Goal: Information Seeking & Learning: Learn about a topic

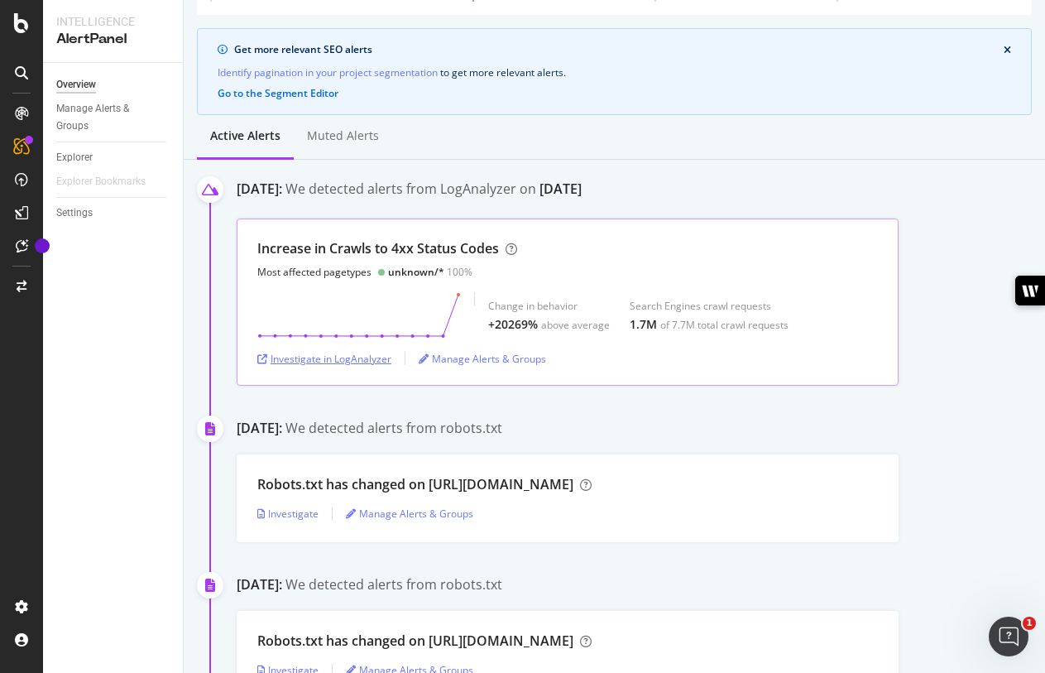
scroll to position [122, 0]
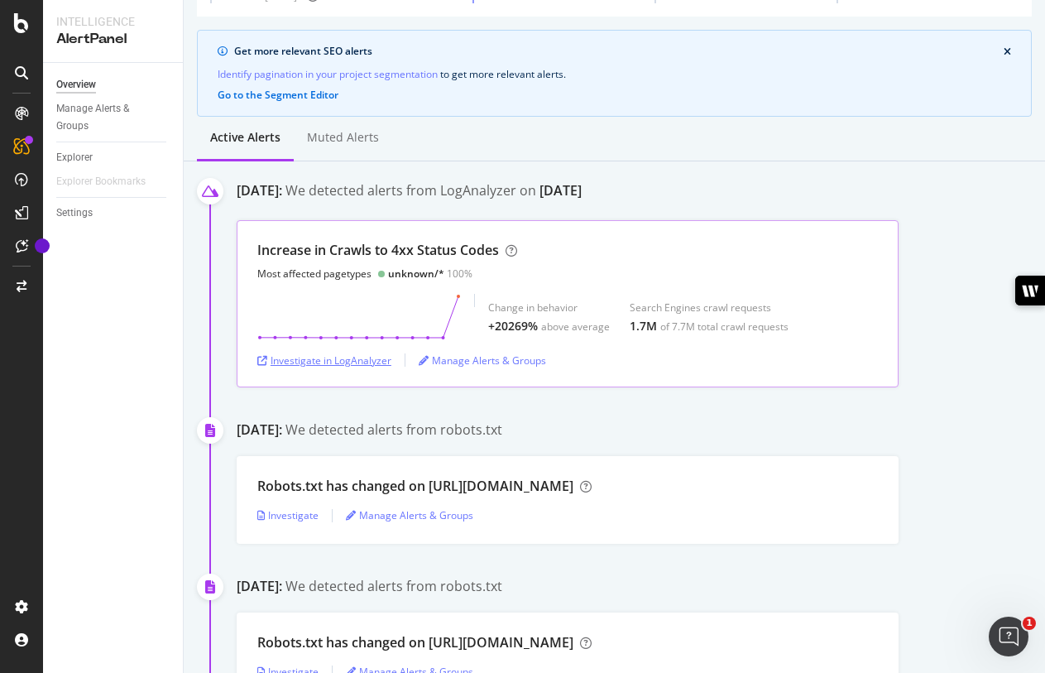
click at [328, 360] on div "Investigate in LogAnalyzer" at bounding box center [324, 360] width 134 height 14
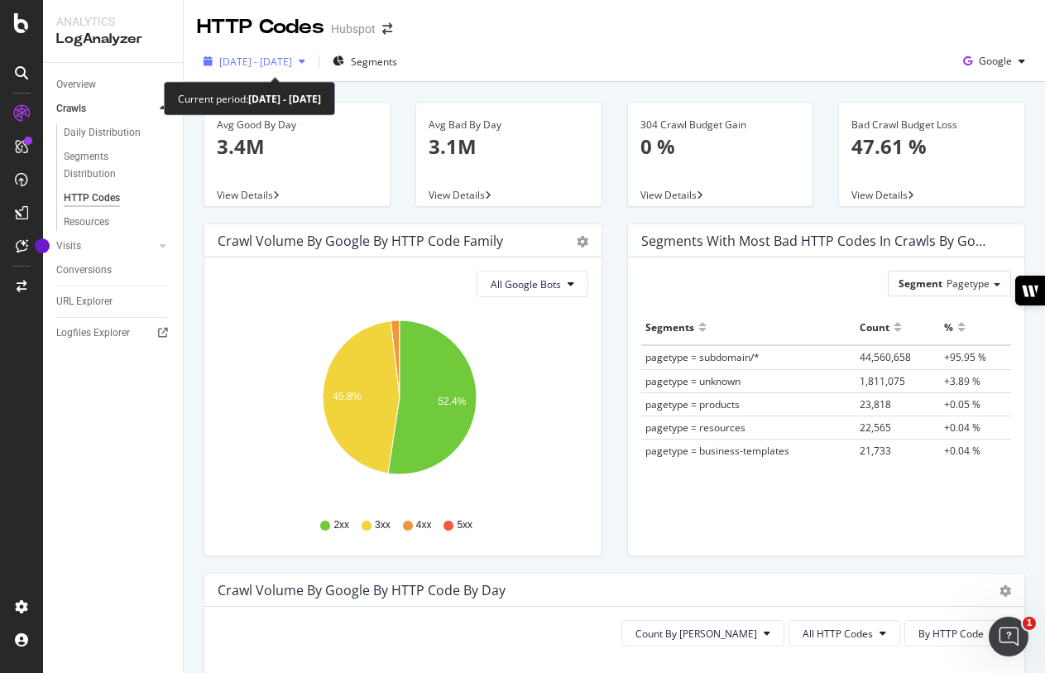
click at [312, 66] on div "[DATE] - [DATE]" at bounding box center [254, 61] width 115 height 25
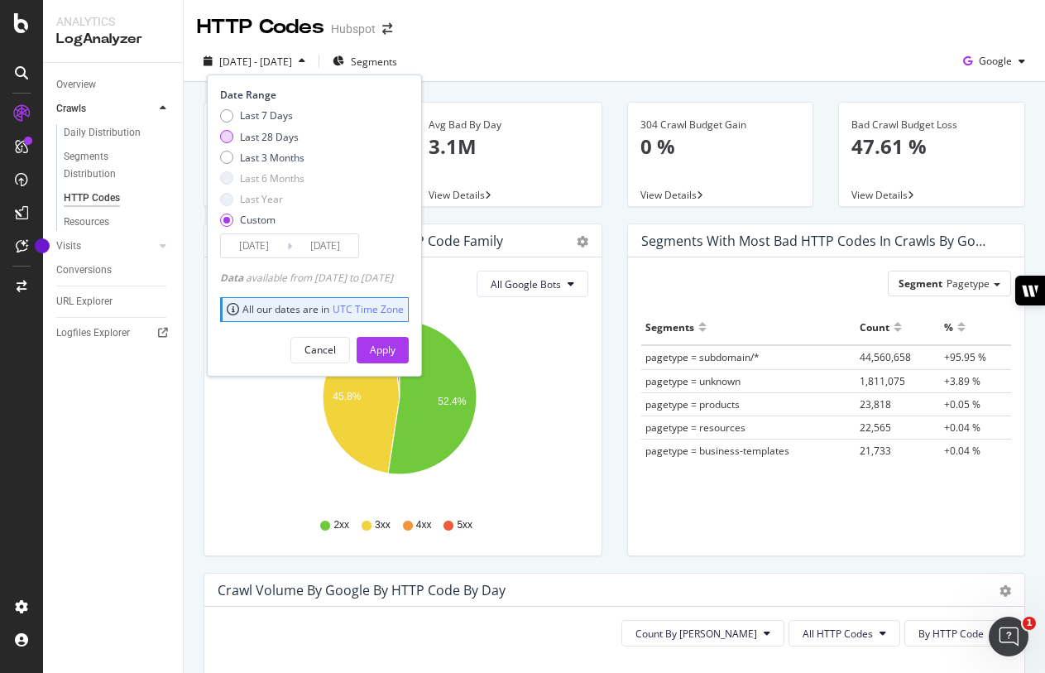
click at [262, 141] on div "Last 28 Days" at bounding box center [269, 137] width 59 height 14
type input "2025/07/16"
type input "2025/08/12"
click at [396, 353] on div "Apply" at bounding box center [383, 350] width 26 height 14
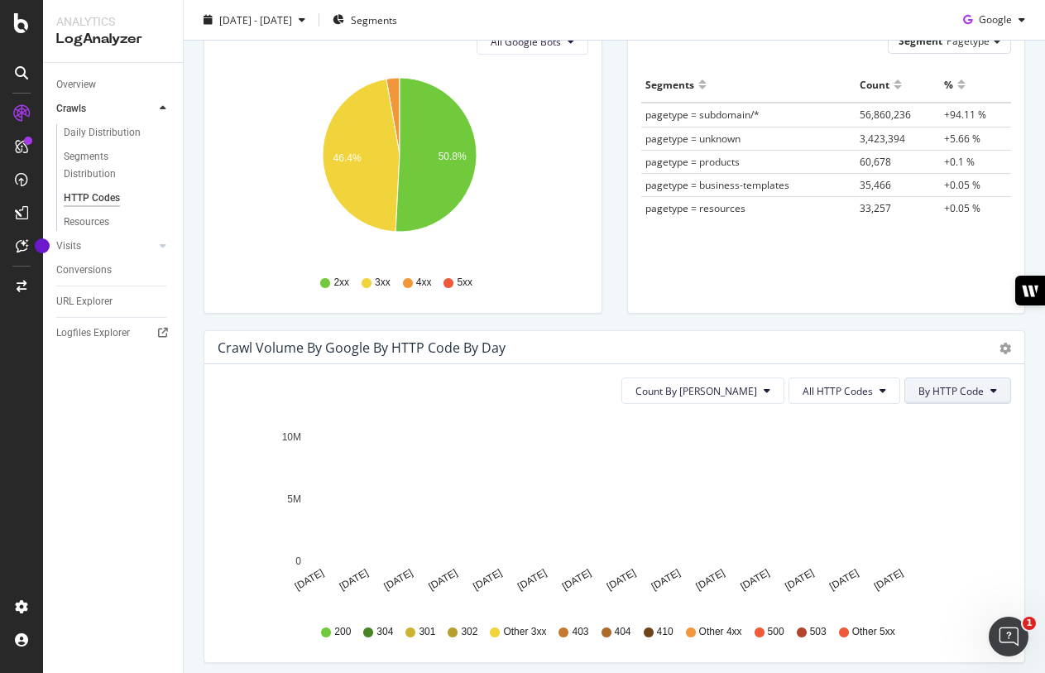
scroll to position [242, 0]
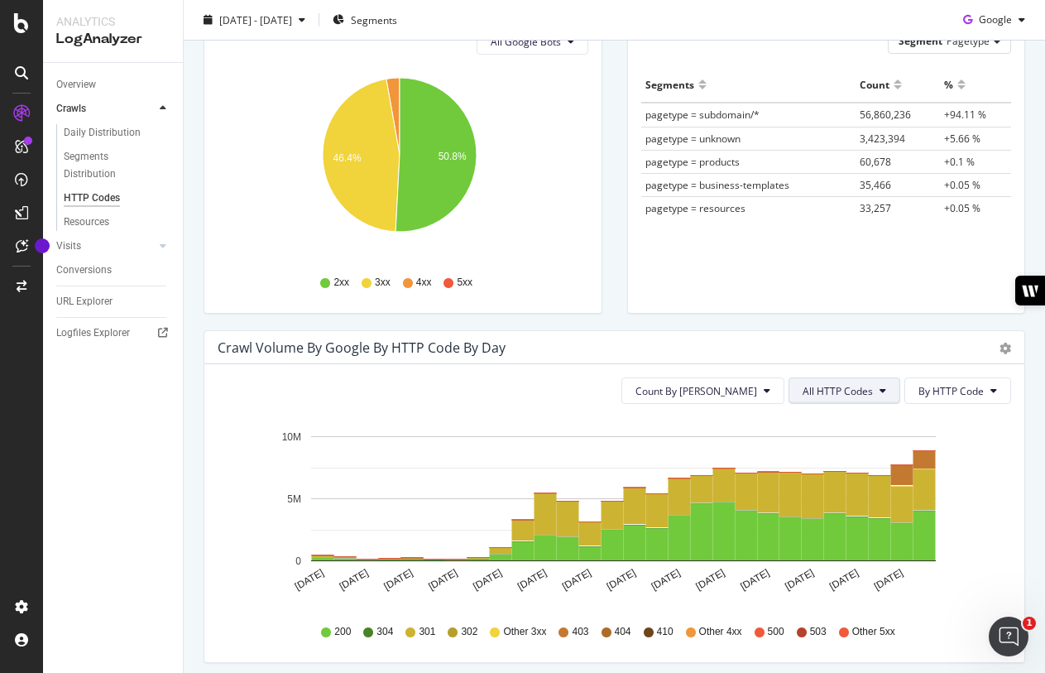
click at [888, 392] on button "All HTTP Codes" at bounding box center [845, 390] width 112 height 26
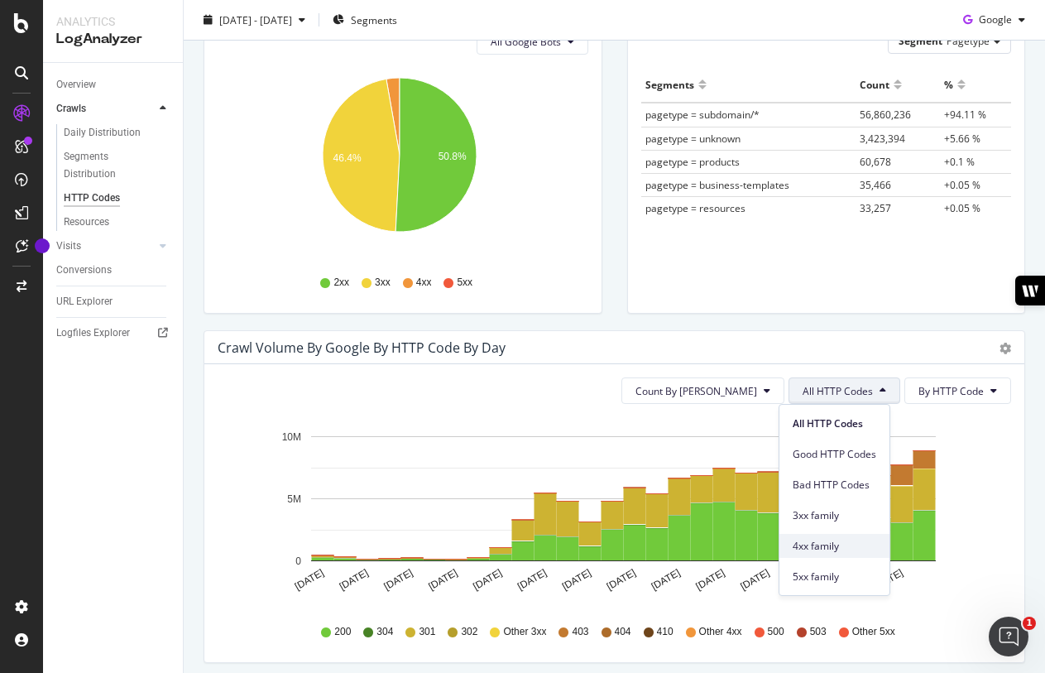
click at [843, 554] on div "4xx family" at bounding box center [834, 546] width 110 height 24
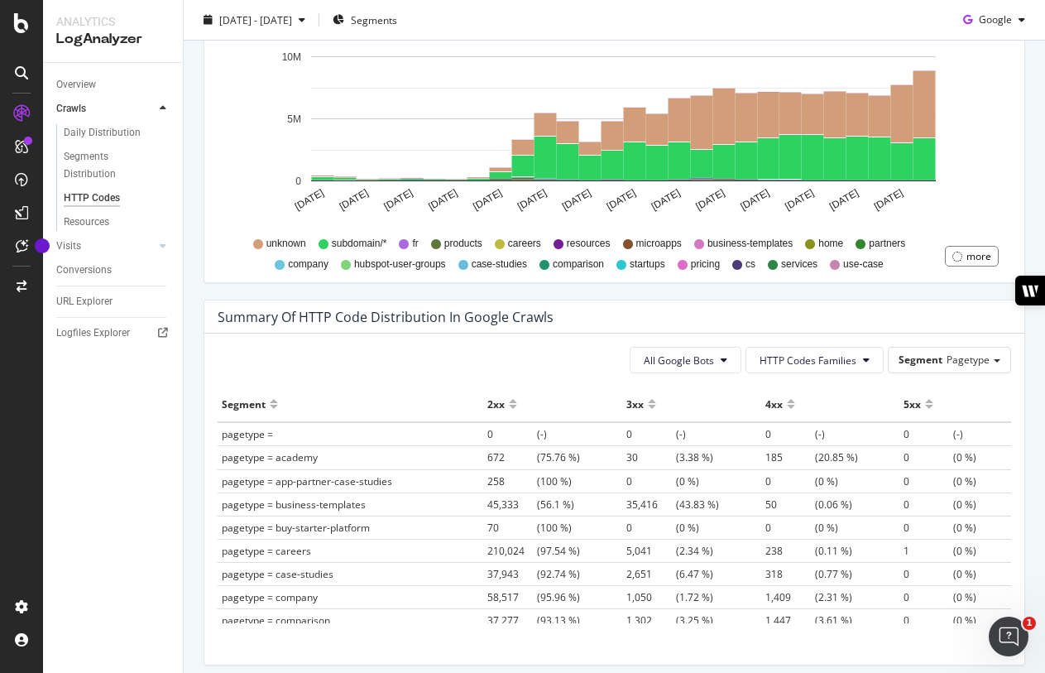
scroll to position [1038, 0]
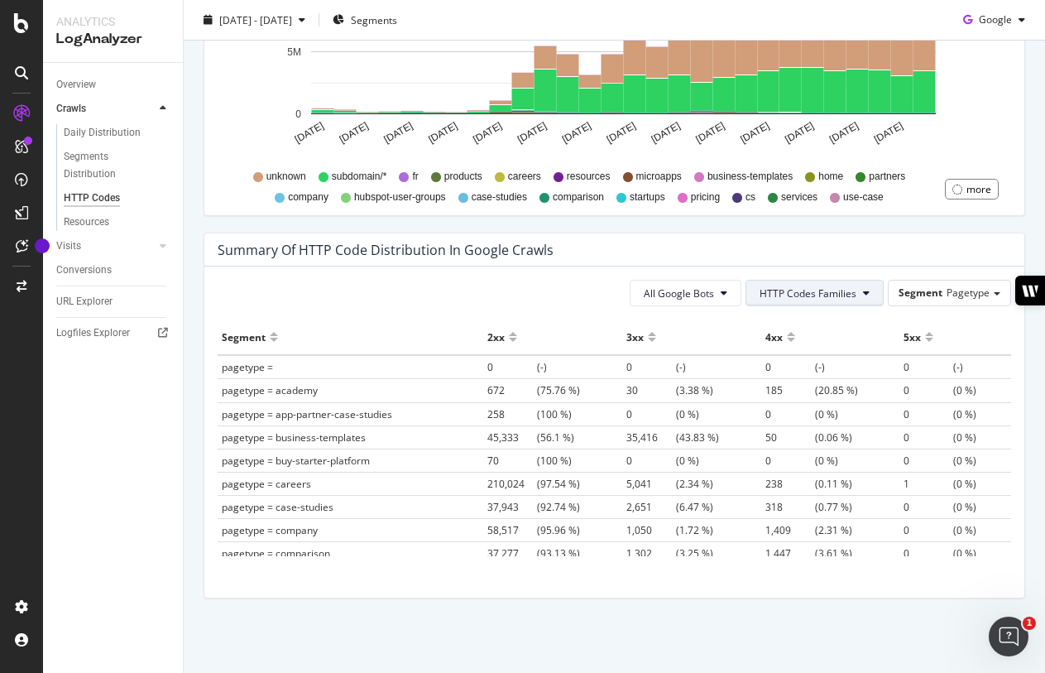
click at [823, 286] on span "HTTP Codes Families" at bounding box center [808, 293] width 97 height 14
click at [802, 415] on span "4xx Family" at bounding box center [798, 417] width 97 height 15
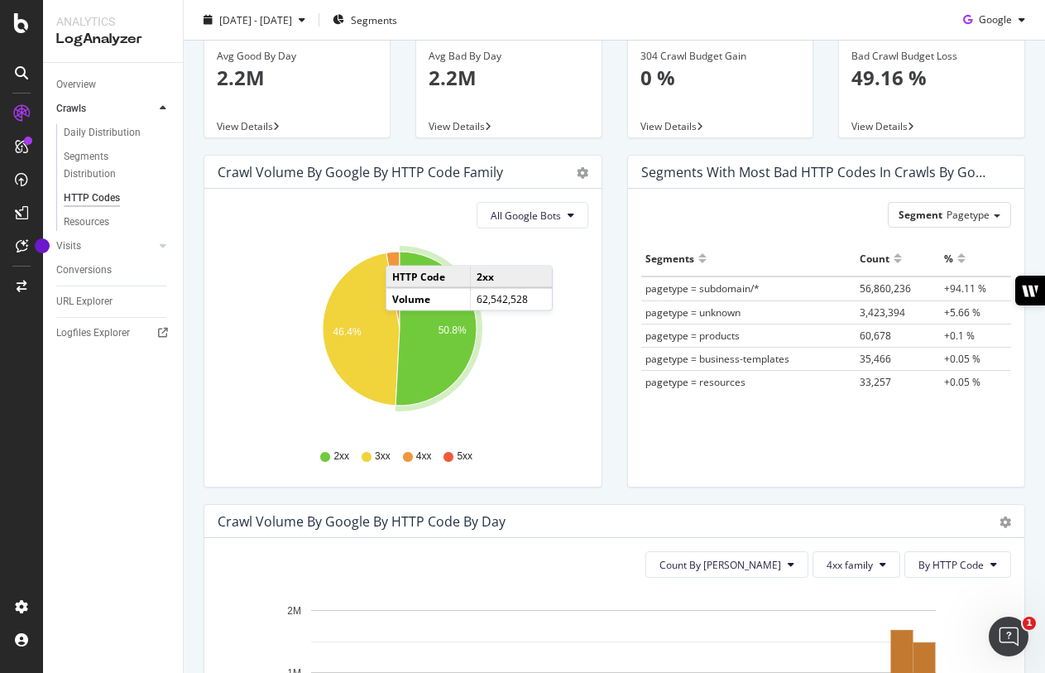
scroll to position [0, 0]
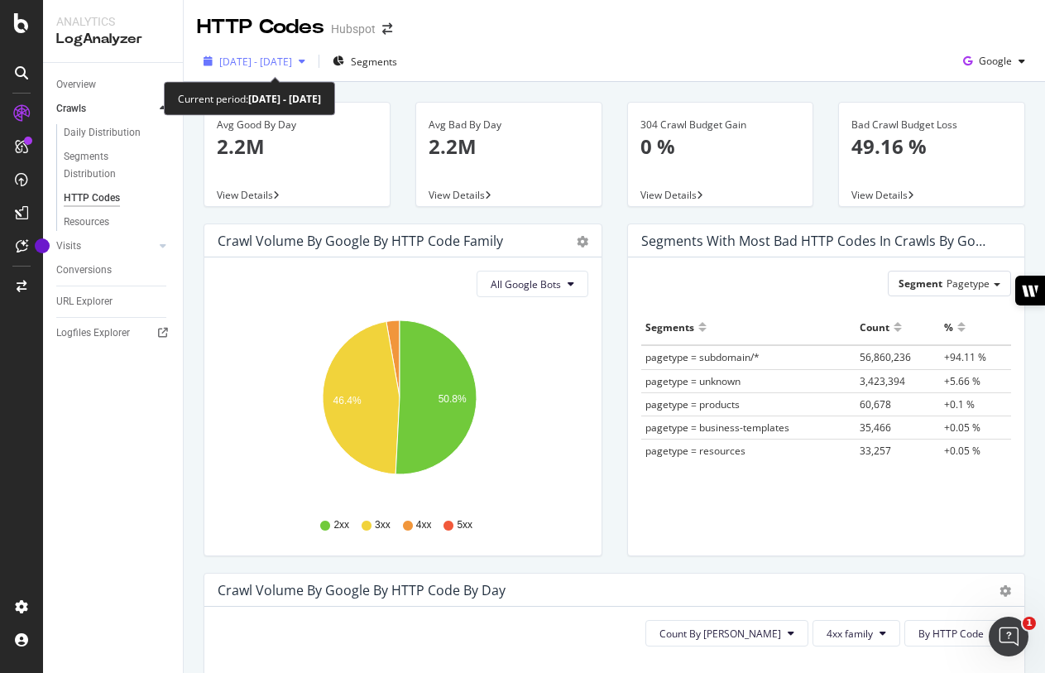
click at [289, 55] on span "2025 Jul. 16th - Aug. 12th" at bounding box center [255, 62] width 73 height 14
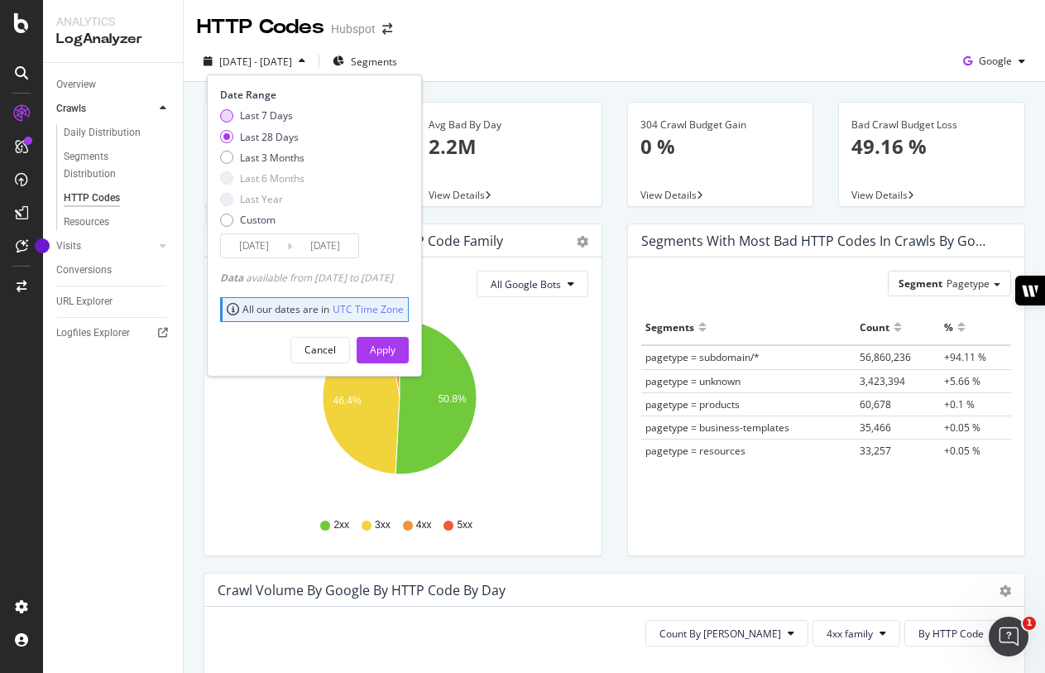
click at [272, 122] on div "Last 7 Days" at bounding box center [266, 115] width 53 height 14
type input "2025/08/06"
click at [396, 343] on div "Apply" at bounding box center [383, 350] width 26 height 14
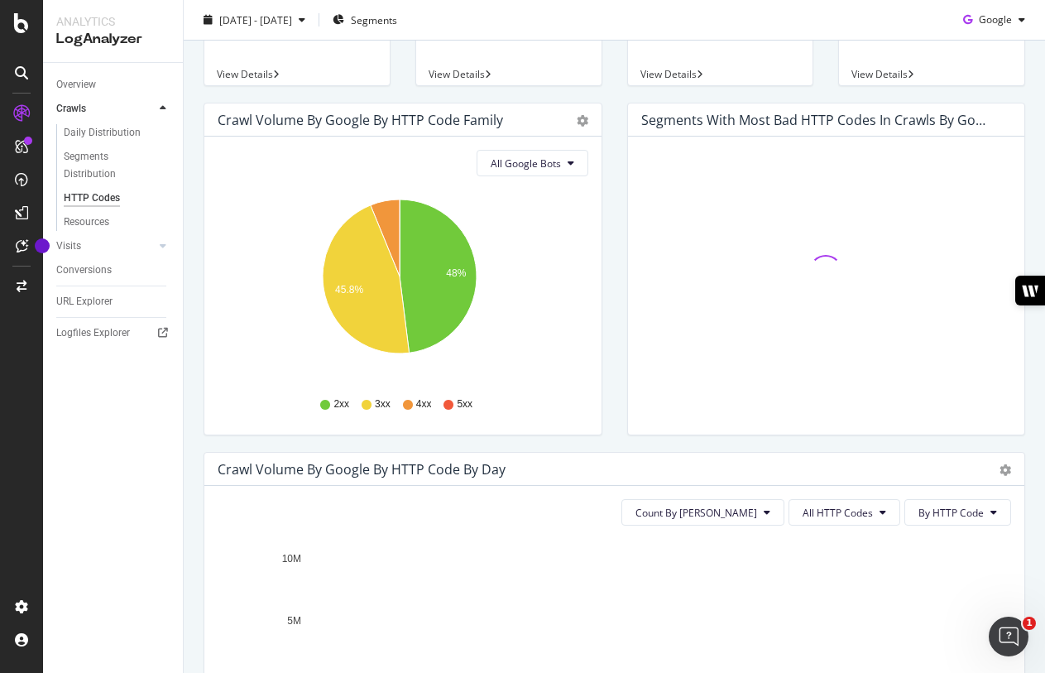
scroll to position [159, 0]
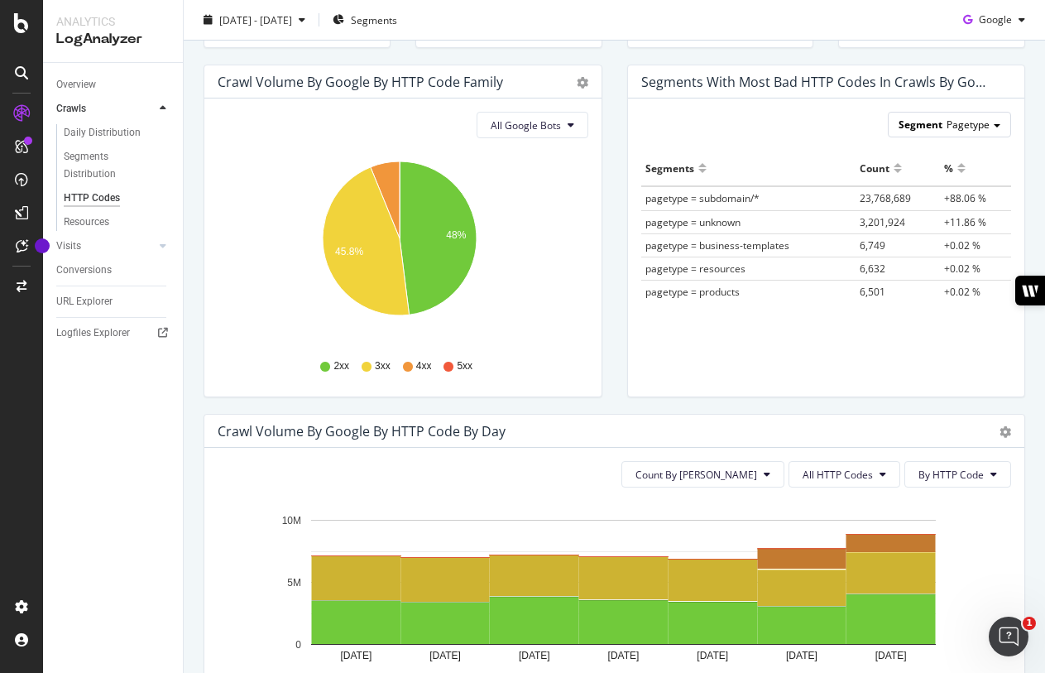
click at [928, 136] on div "Segment Pagetype" at bounding box center [950, 125] width 122 height 24
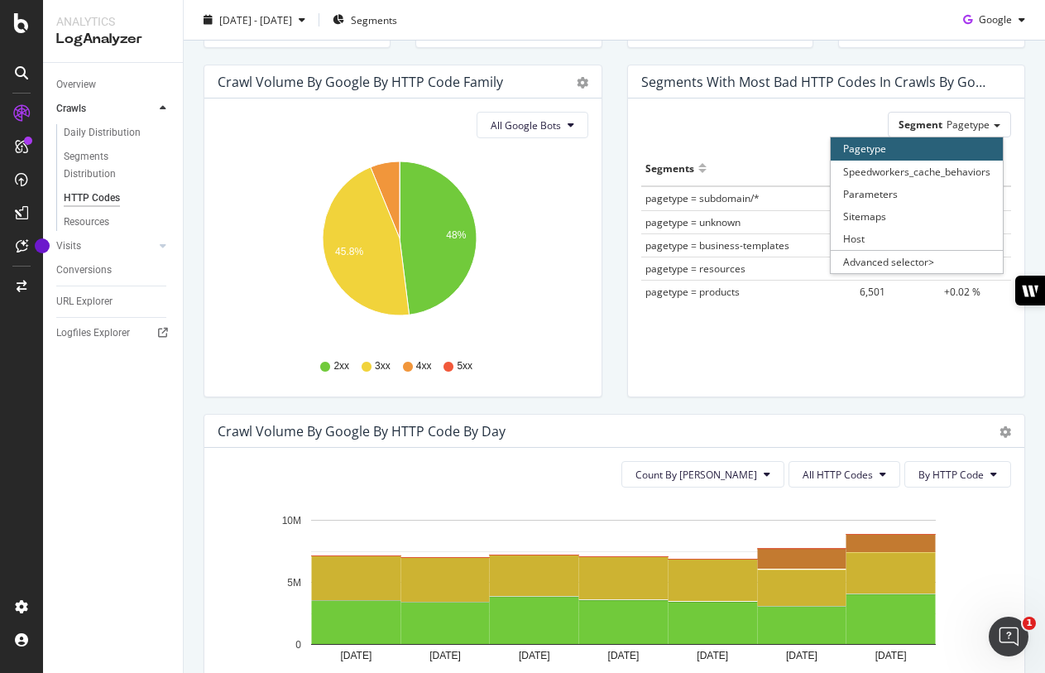
click at [715, 133] on div "Segment Pagetype Pagetype Speedworkers_cache_behaviors Parameters Sitemaps Host…" at bounding box center [826, 125] width 371 height 26
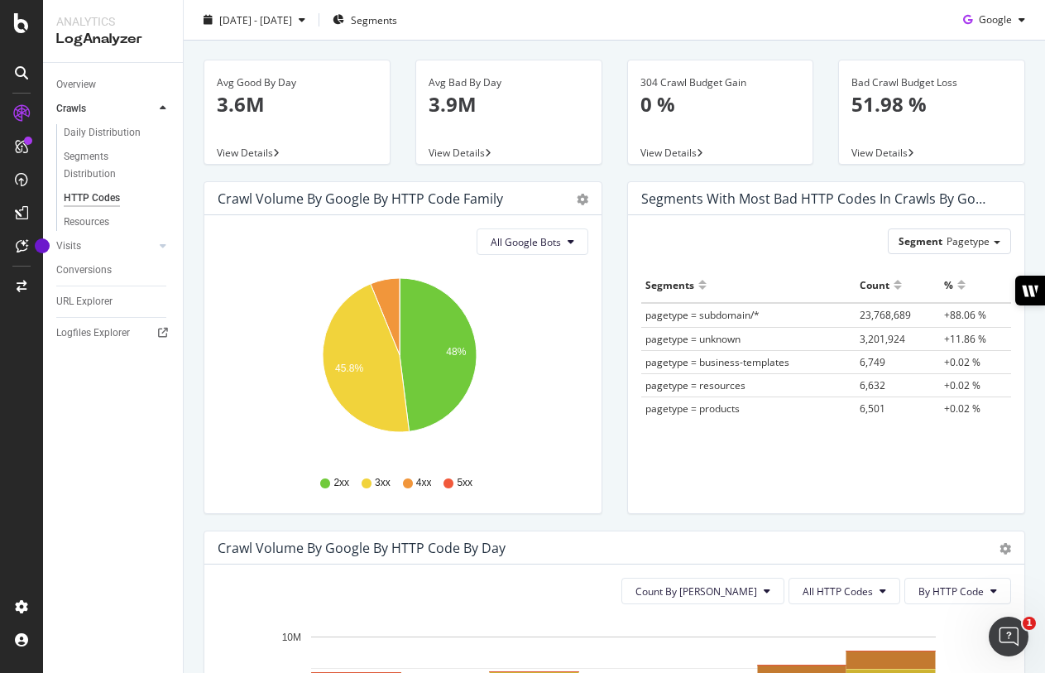
scroll to position [0, 0]
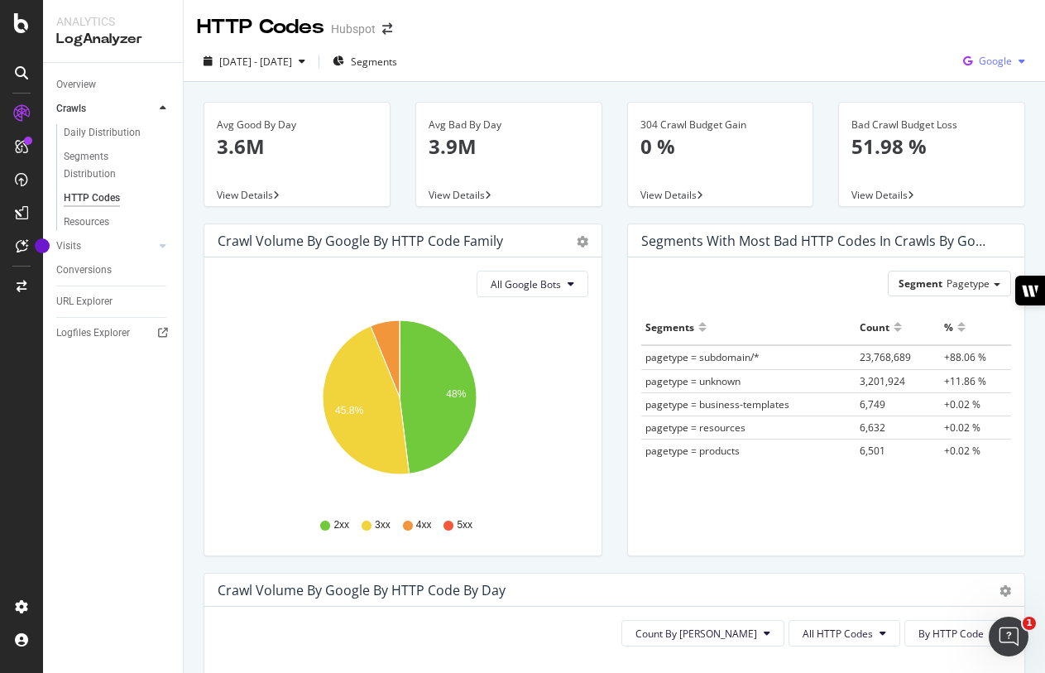
click at [1019, 65] on icon "button" at bounding box center [1022, 61] width 7 height 10
click at [816, 56] on div "2025 Aug. 6th - Aug. 12th Segments Google" at bounding box center [614, 64] width 861 height 33
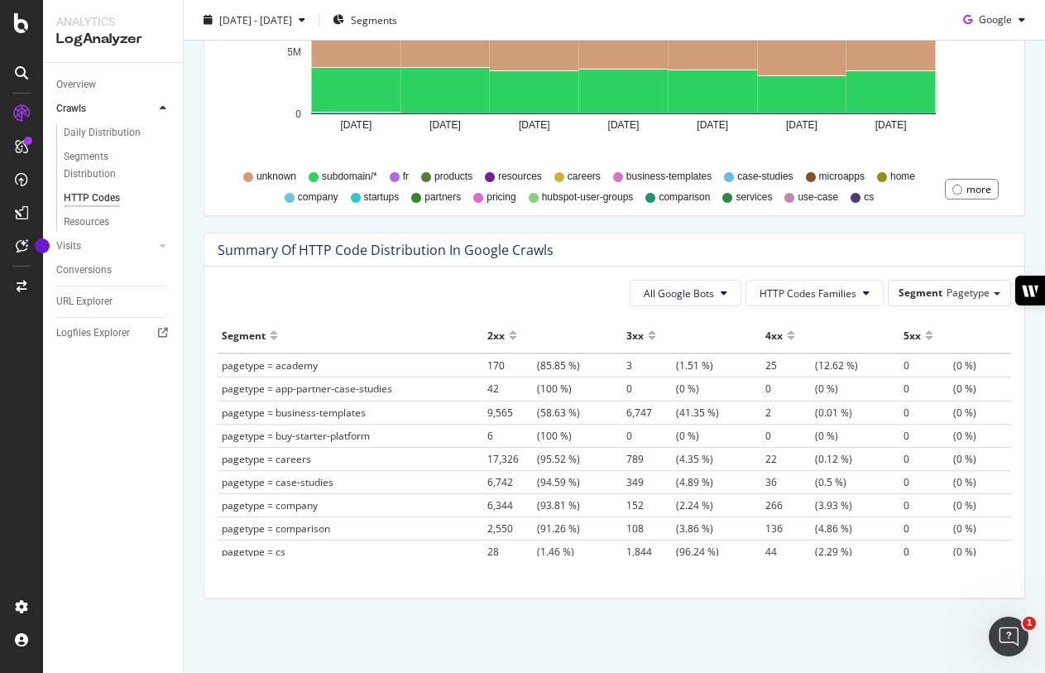
scroll to position [3, 0]
click at [792, 302] on button "HTTP Codes Families" at bounding box center [814, 293] width 138 height 26
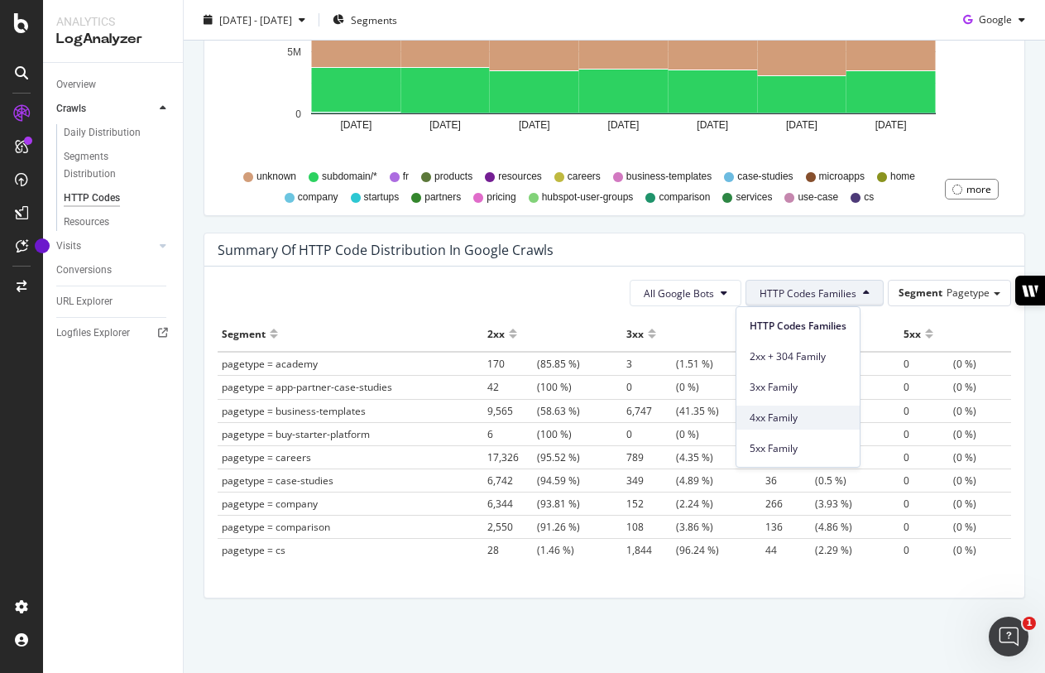
click at [784, 424] on span "4xx Family" at bounding box center [798, 417] width 97 height 15
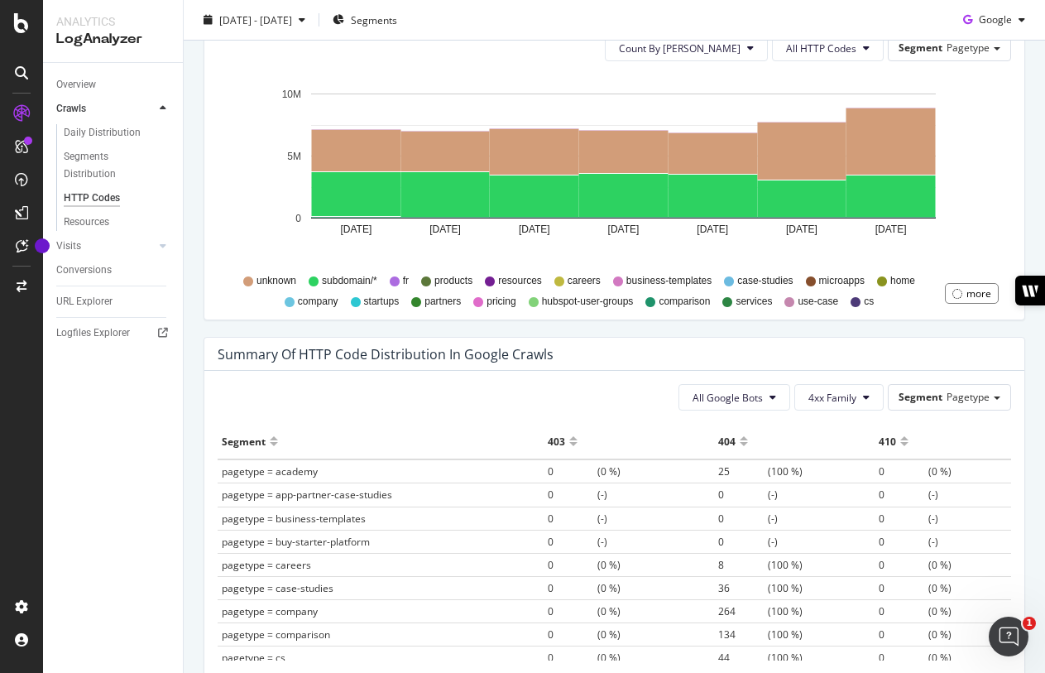
scroll to position [872, 0]
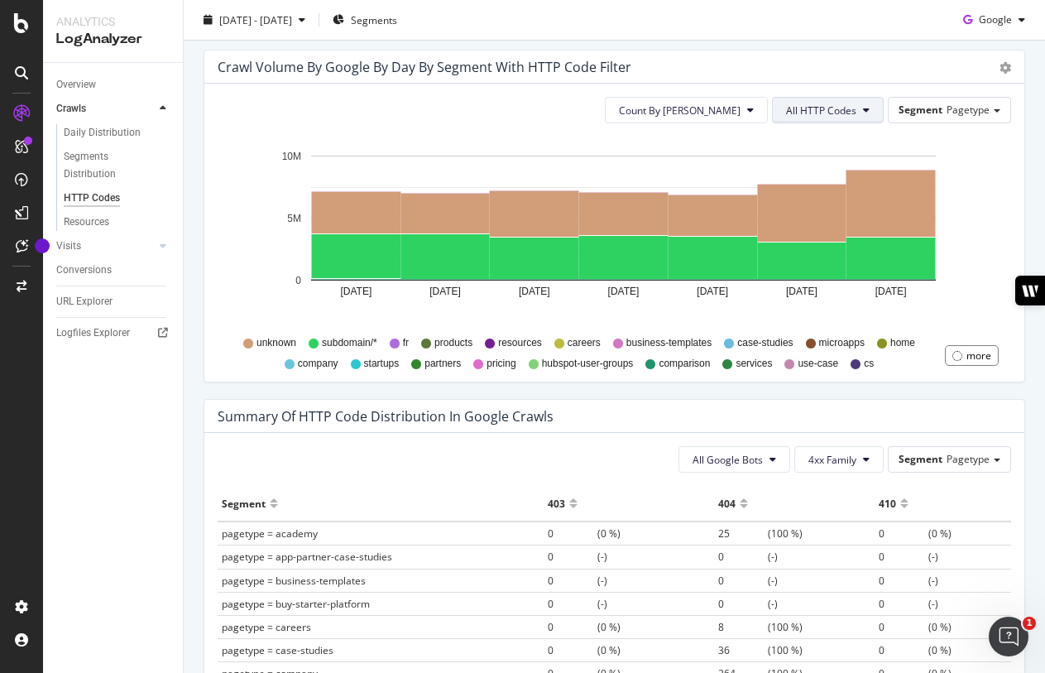
click at [861, 106] on button "All HTTP Codes" at bounding box center [828, 110] width 112 height 26
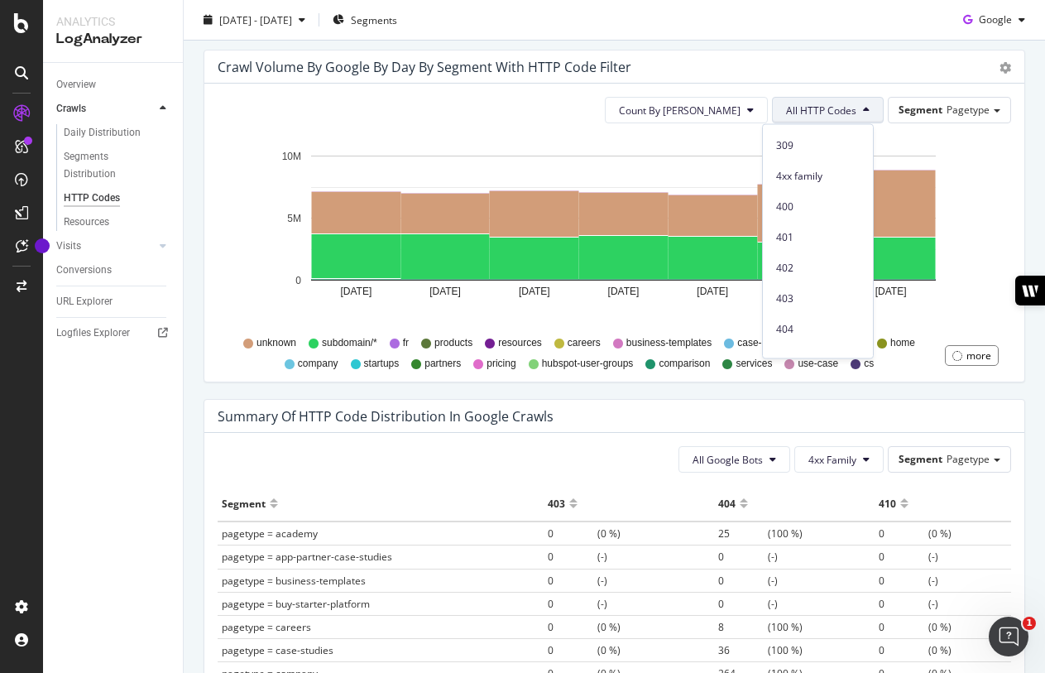
scroll to position [303, 0]
click at [812, 176] on span "4xx family" at bounding box center [818, 177] width 84 height 15
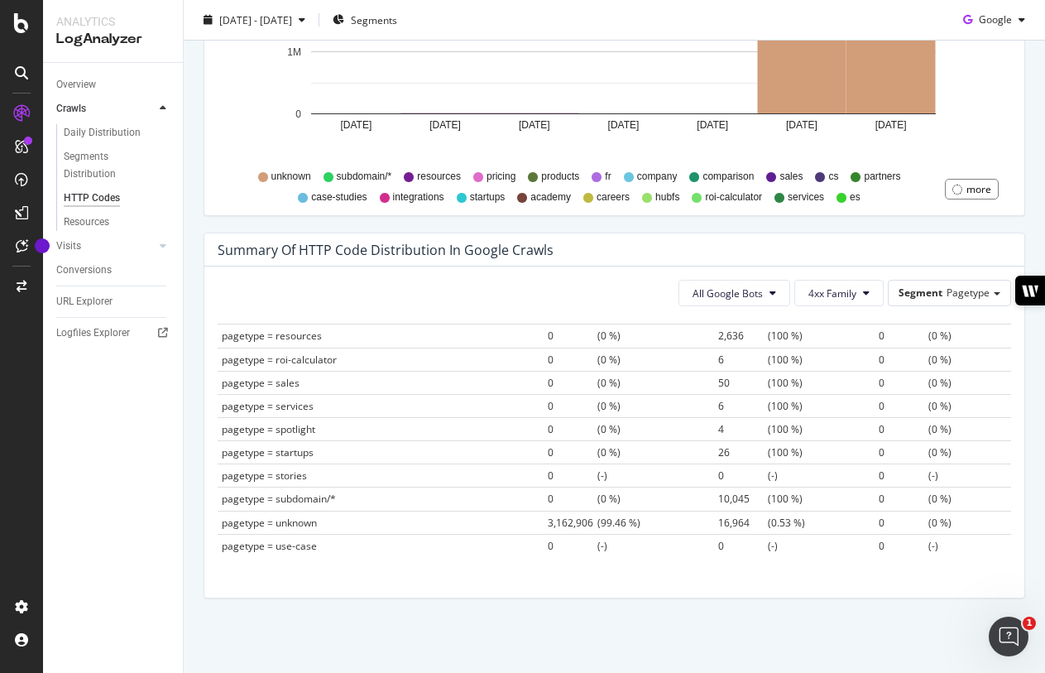
scroll to position [544, 0]
click at [549, 523] on span "3,162,906" at bounding box center [573, 522] width 50 height 14
copy span "3,162,906"
drag, startPoint x: 535, startPoint y: 524, endPoint x: 580, endPoint y: 525, distance: 44.7
click at [580, 525] on span "3,162,906" at bounding box center [573, 522] width 50 height 14
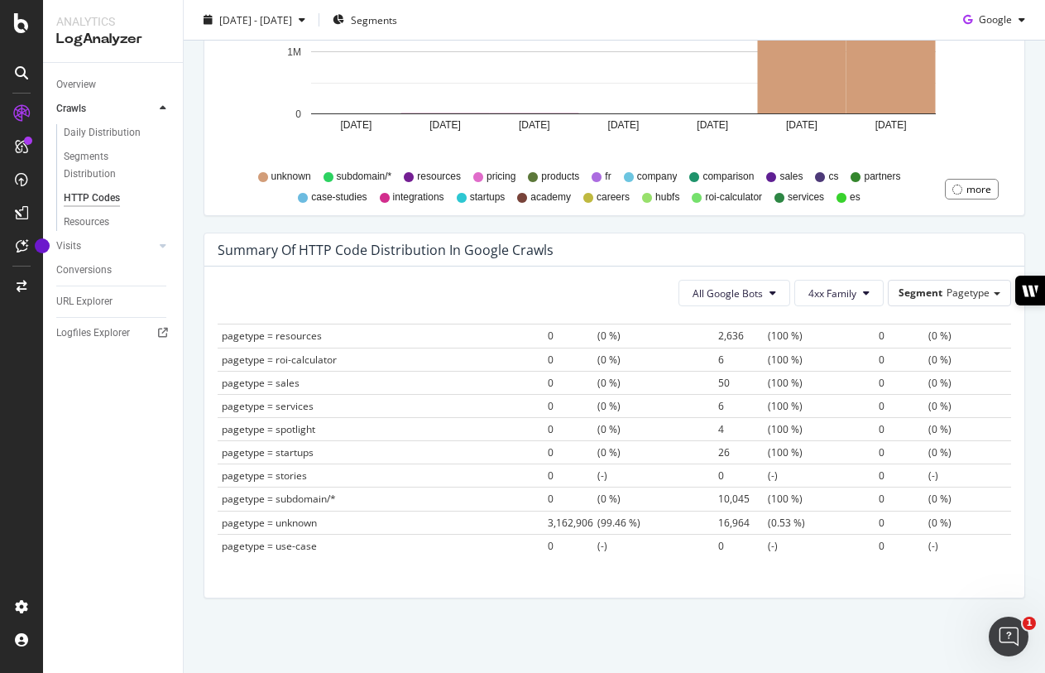
click at [304, 520] on span "pagetype = unknown" at bounding box center [269, 522] width 95 height 14
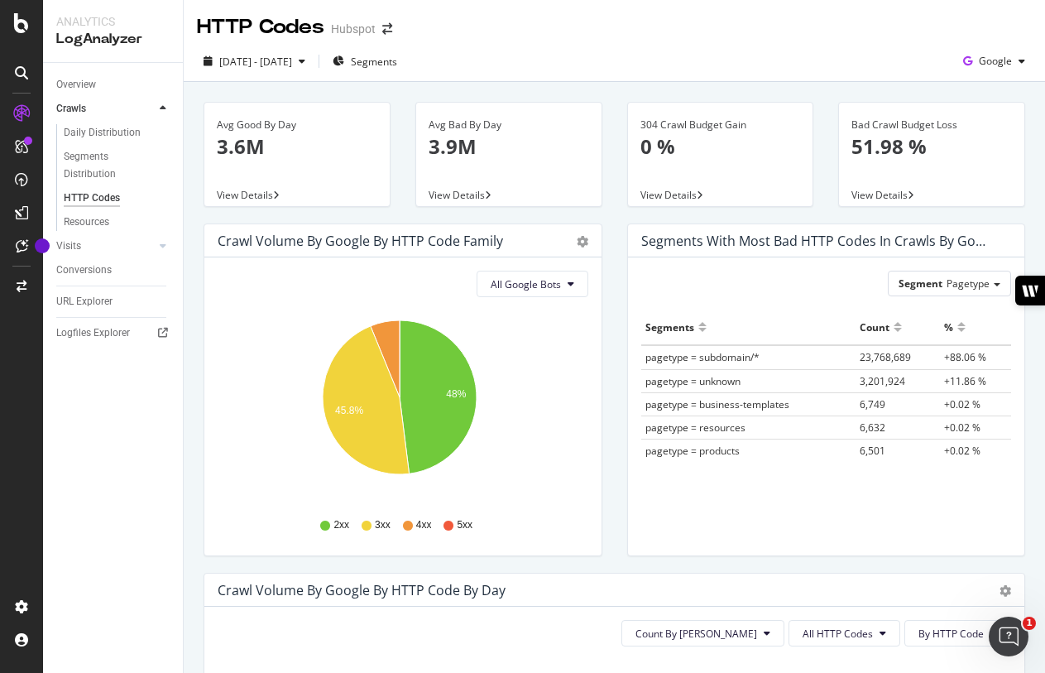
scroll to position [356, 0]
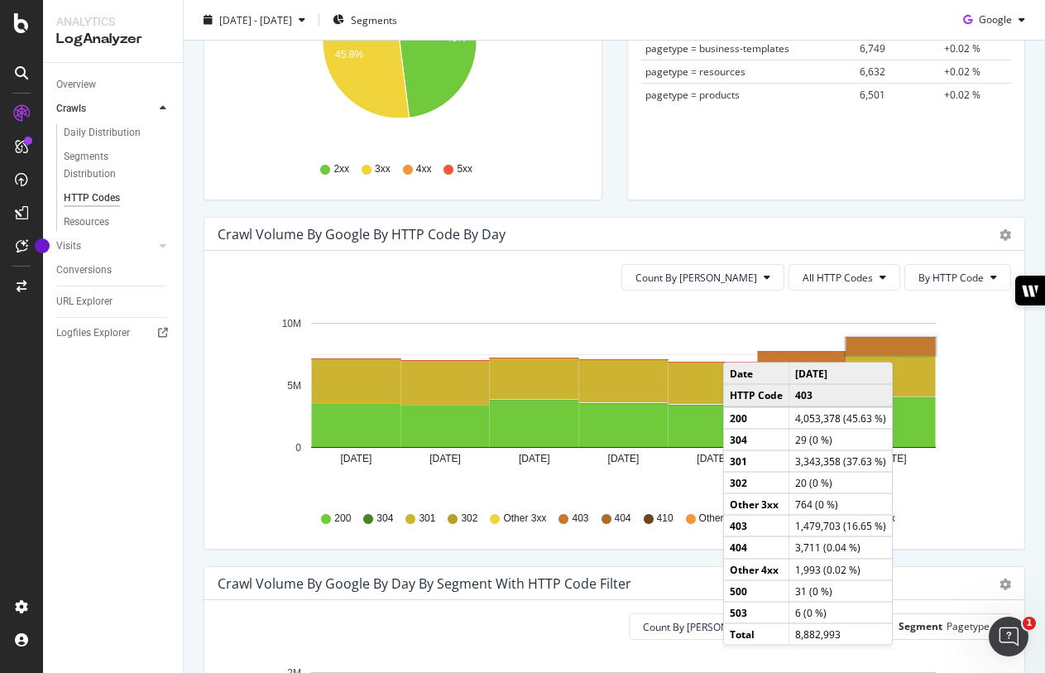
click at [897, 346] on rect "A chart." at bounding box center [890, 346] width 89 height 17
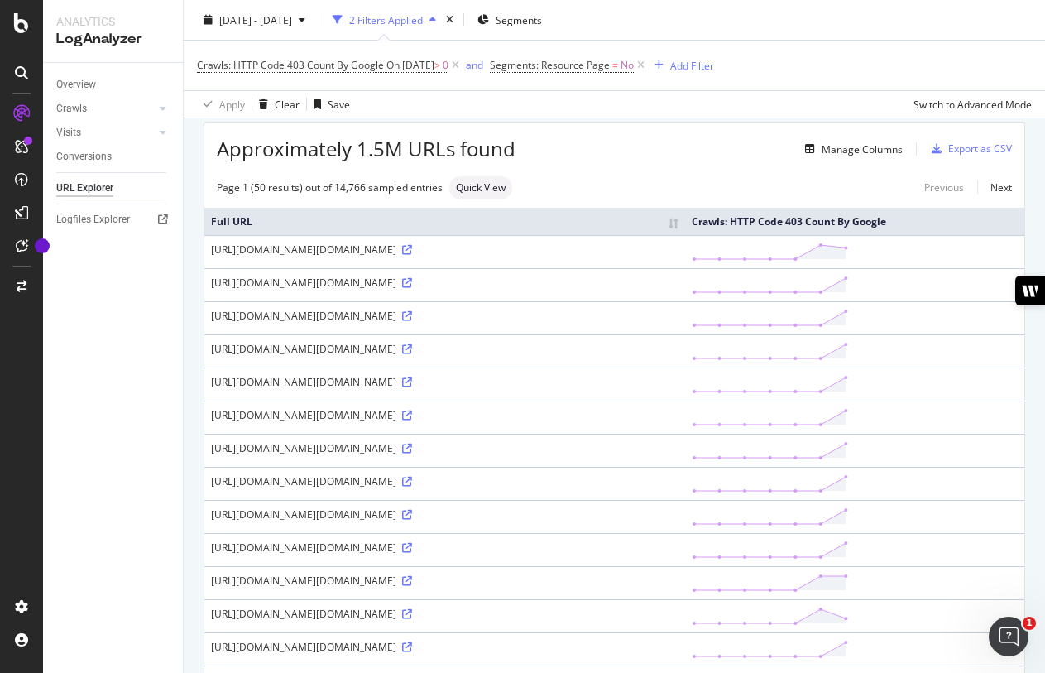
scroll to position [43, 0]
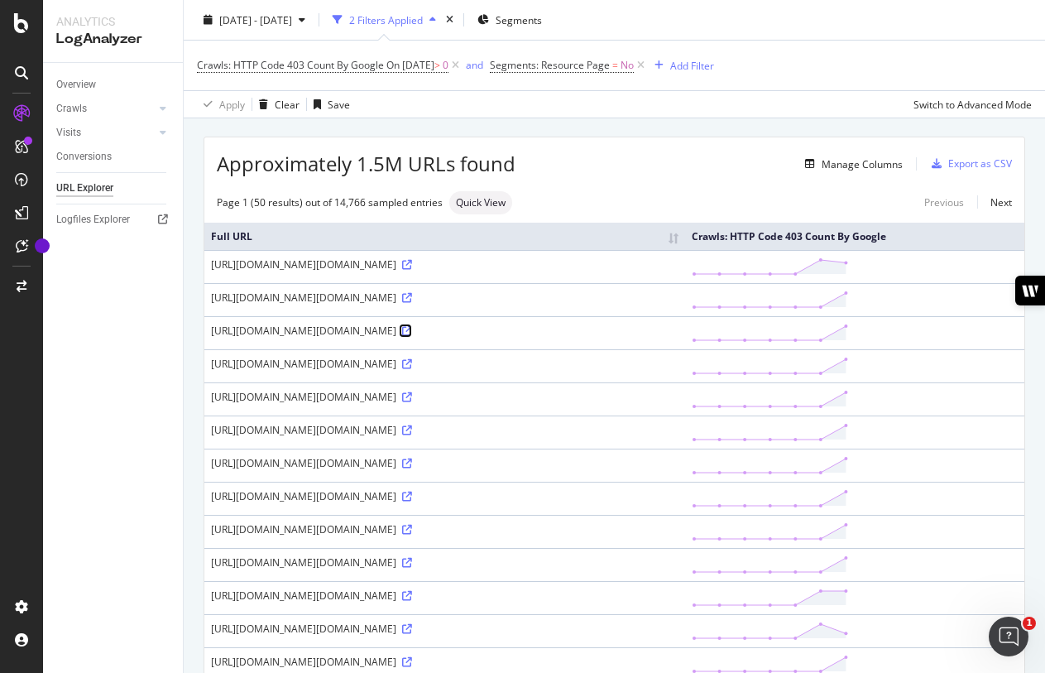
click at [412, 336] on icon at bounding box center [407, 331] width 10 height 10
drag, startPoint x: 208, startPoint y: 391, endPoint x: 740, endPoint y: 406, distance: 532.2
click at [685, 349] on td "https://uhura.speedworkers.com/page?uri=https%3A%2F%2Fblog.hubspot.com%2Fblog%2…" at bounding box center [444, 332] width 481 height 33
copy div "https://uhura.speedworkers.com/page?uri=https%3A%2F%2Fblog.hubspot.com%2Fblog%2…"
click at [479, 201] on span "Quick View" at bounding box center [481, 203] width 50 height 10
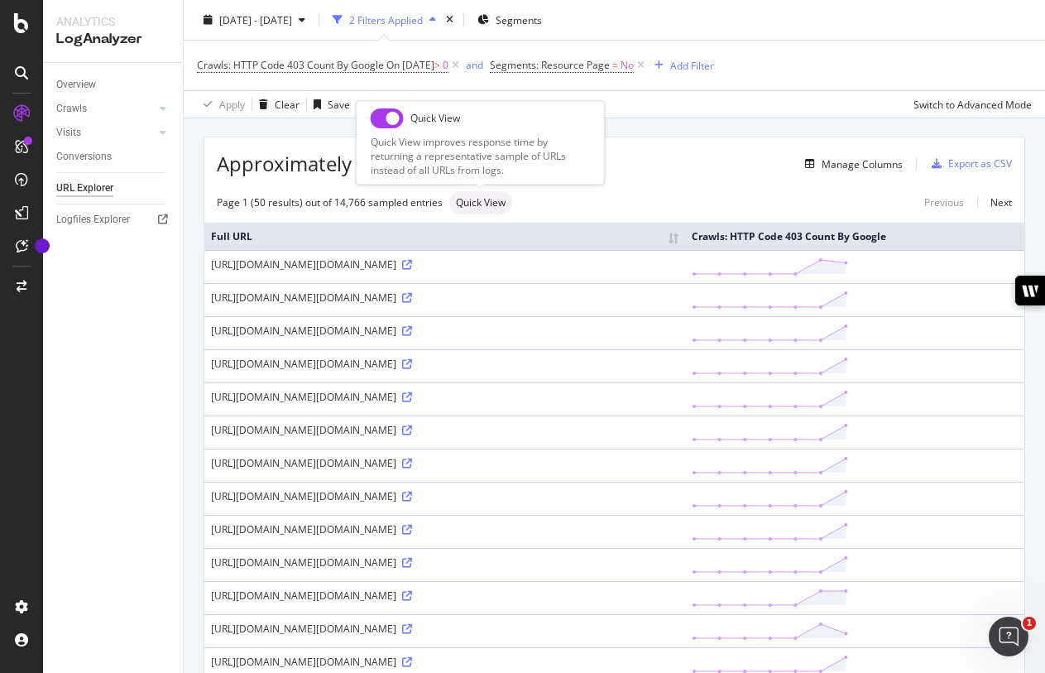
click at [483, 205] on span "Quick View" at bounding box center [481, 203] width 50 height 10
click at [995, 166] on div "Export as CSV" at bounding box center [980, 163] width 64 height 14
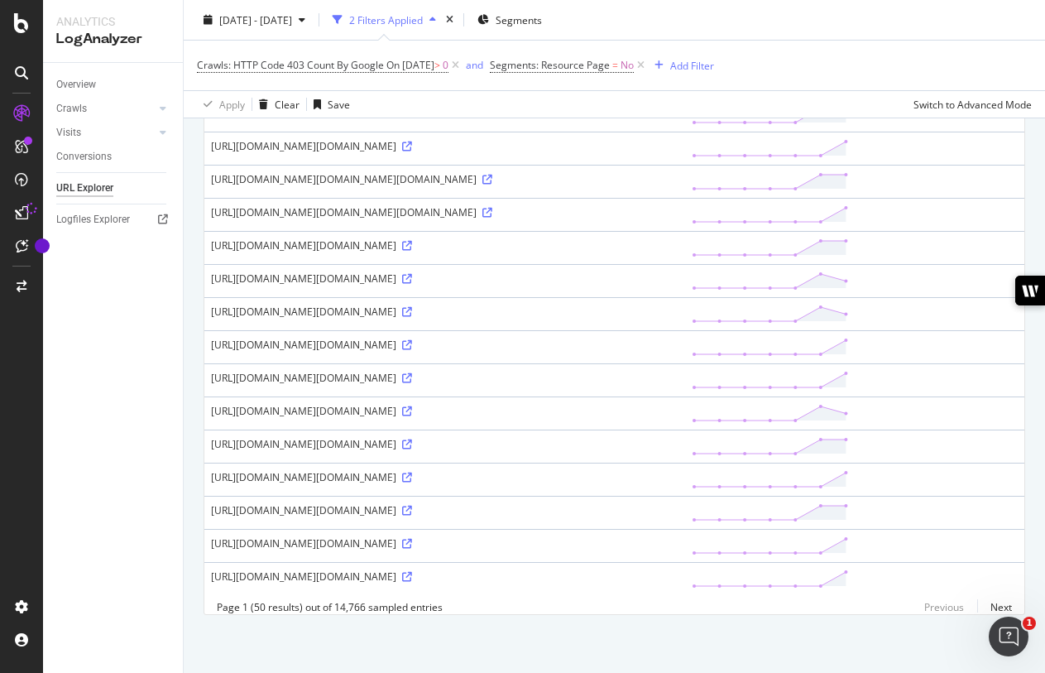
scroll to position [2102, 0]
click at [992, 607] on link "Next" at bounding box center [994, 607] width 35 height 24
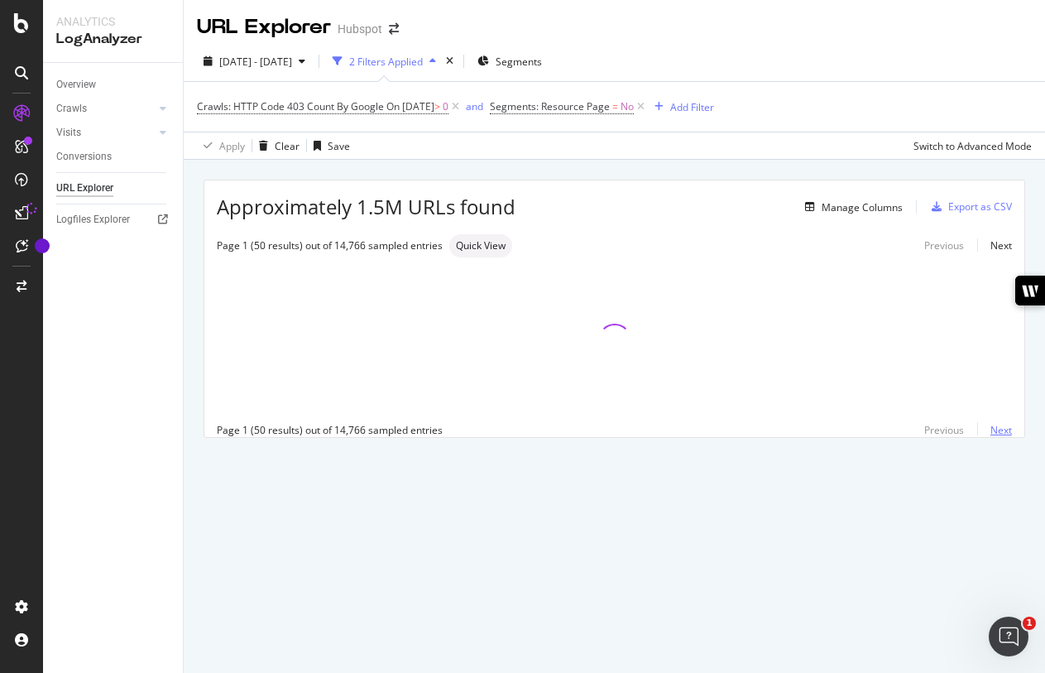
scroll to position [0, 0]
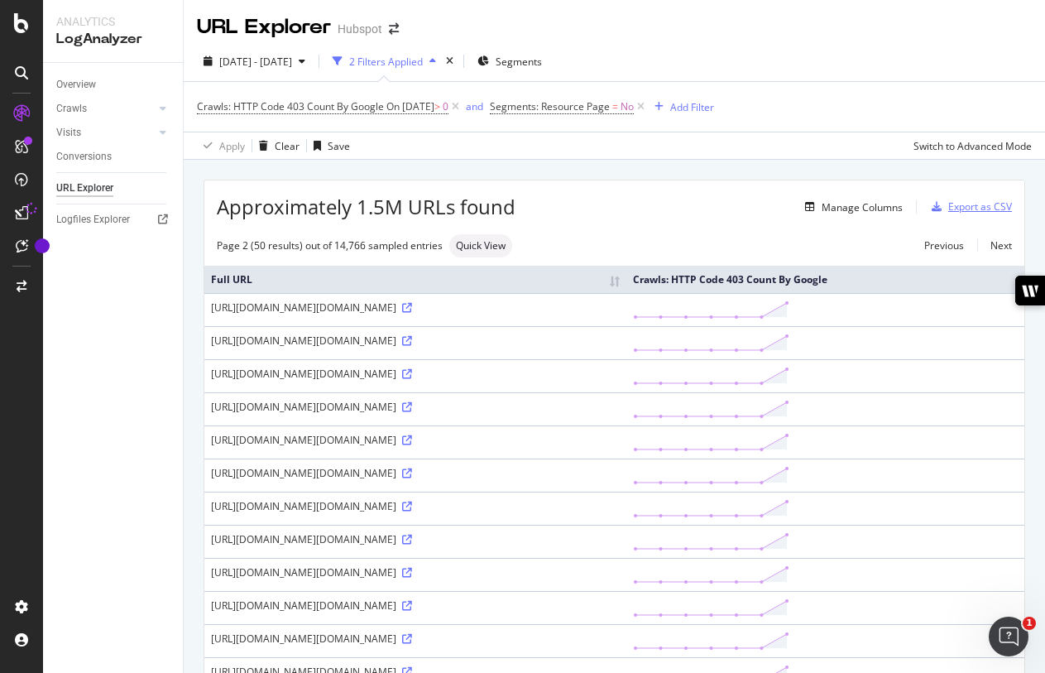
click at [966, 205] on div "Export as CSV" at bounding box center [980, 206] width 64 height 14
click at [117, 280] on div "DataExports" at bounding box center [93, 285] width 65 height 17
